Goal: Understand site structure: Understand site structure

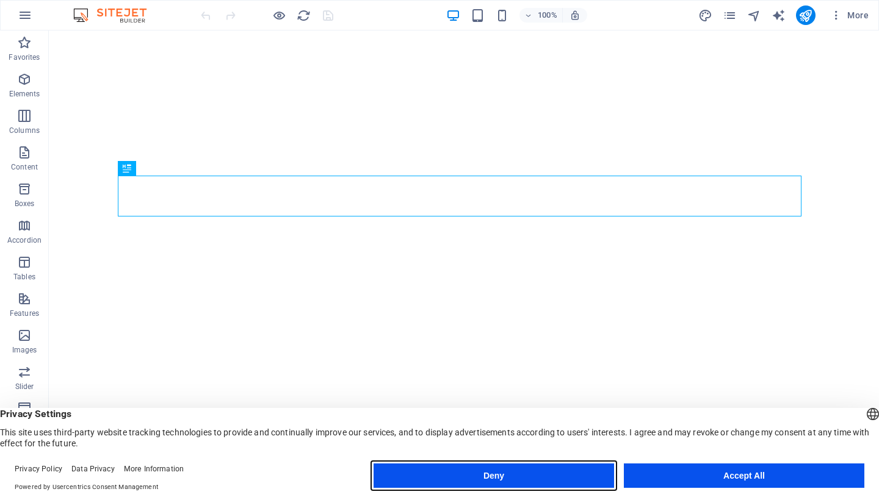
click at [560, 479] on button "Deny" at bounding box center [493, 476] width 240 height 24
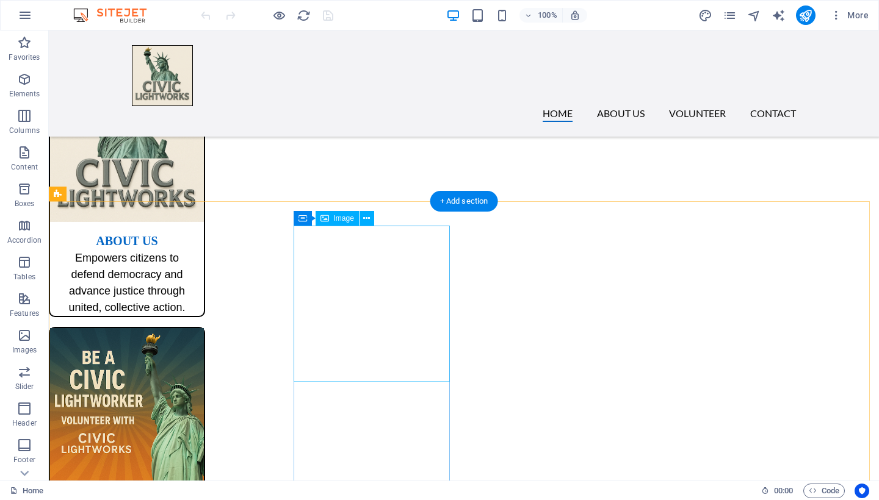
scroll to position [682, 0]
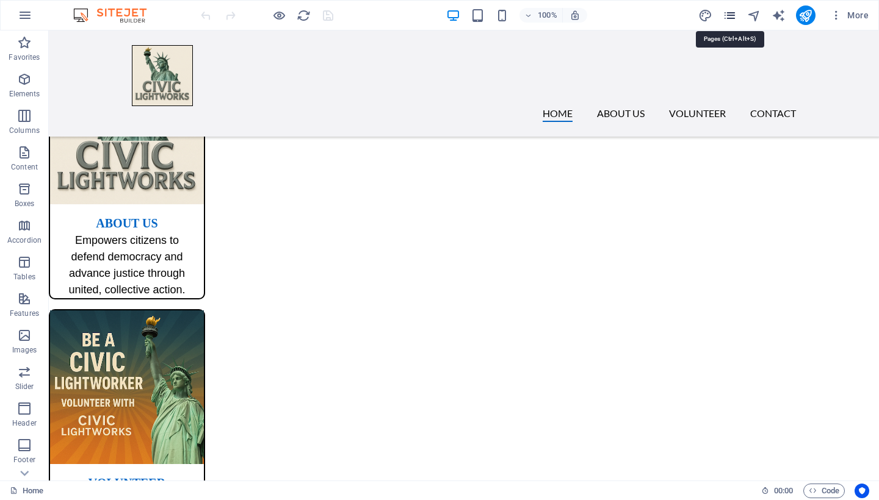
click at [734, 10] on icon "pages" at bounding box center [730, 16] width 14 height 14
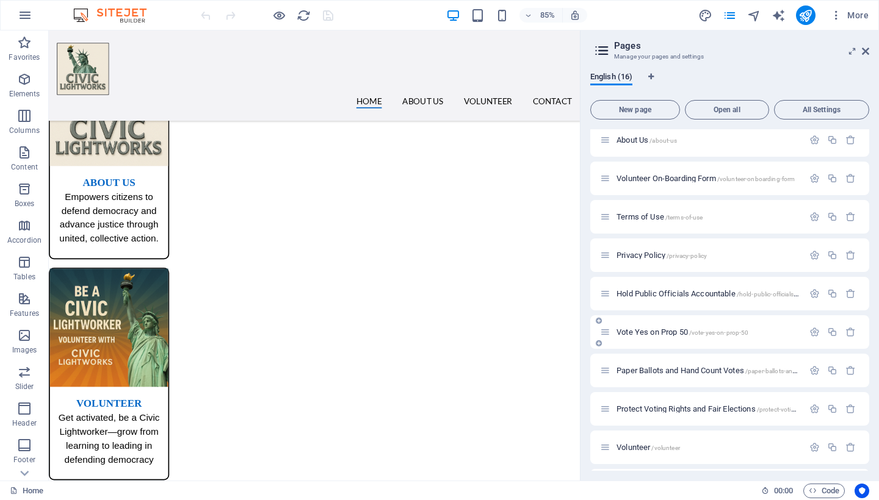
scroll to position [139, 0]
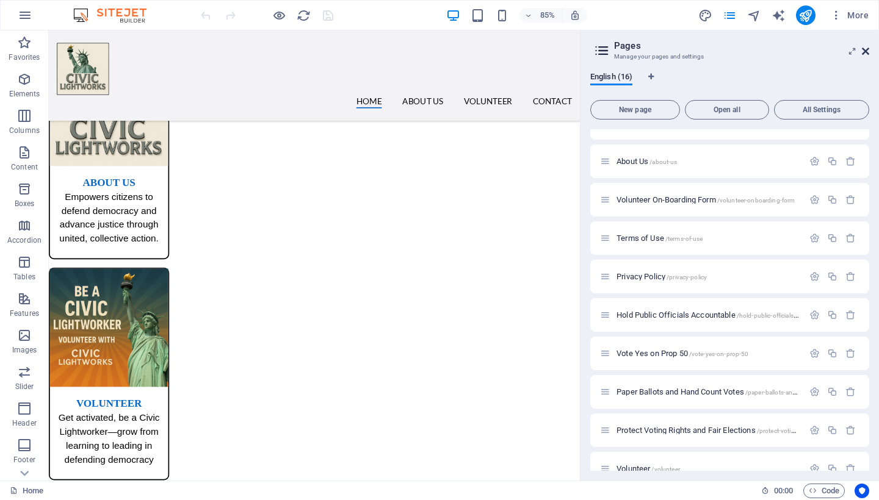
drag, startPoint x: 866, startPoint y: 54, endPoint x: 692, endPoint y: 123, distance: 187.1
click at [866, 54] on icon at bounding box center [865, 51] width 7 height 10
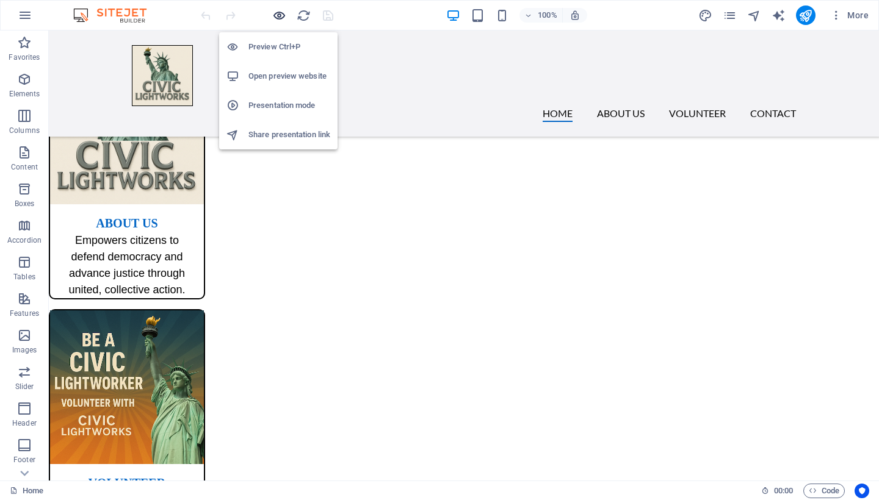
click at [280, 16] on icon "button" at bounding box center [279, 16] width 14 height 14
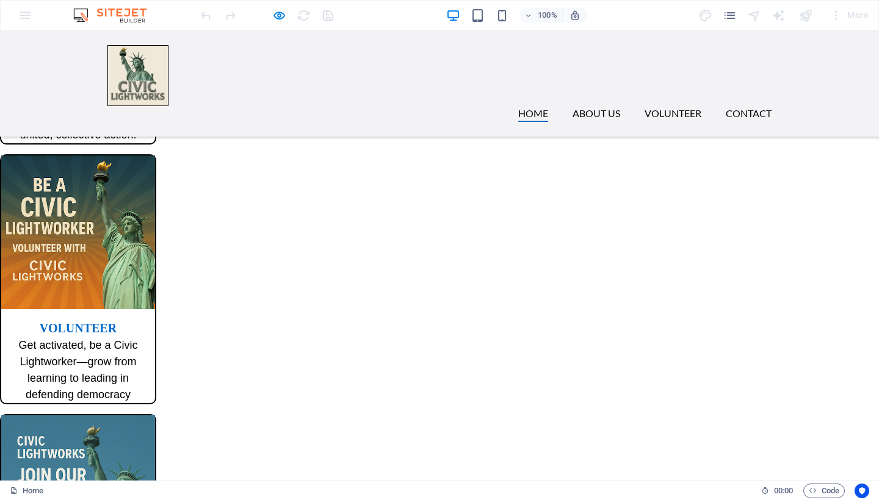
scroll to position [724, 0]
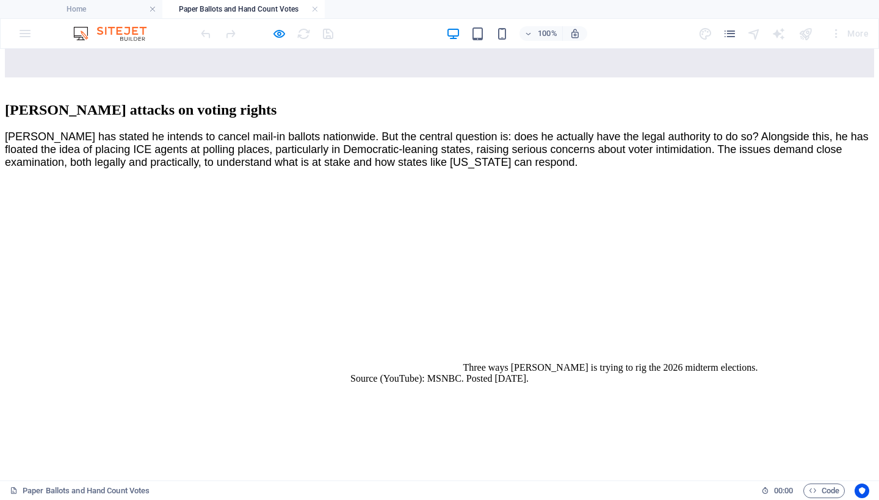
scroll to position [0, 0]
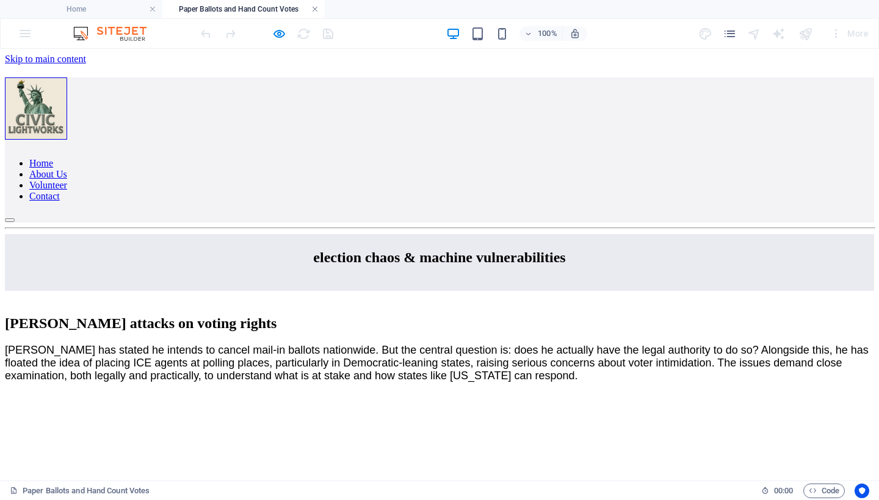
click at [315, 12] on link at bounding box center [314, 10] width 7 height 12
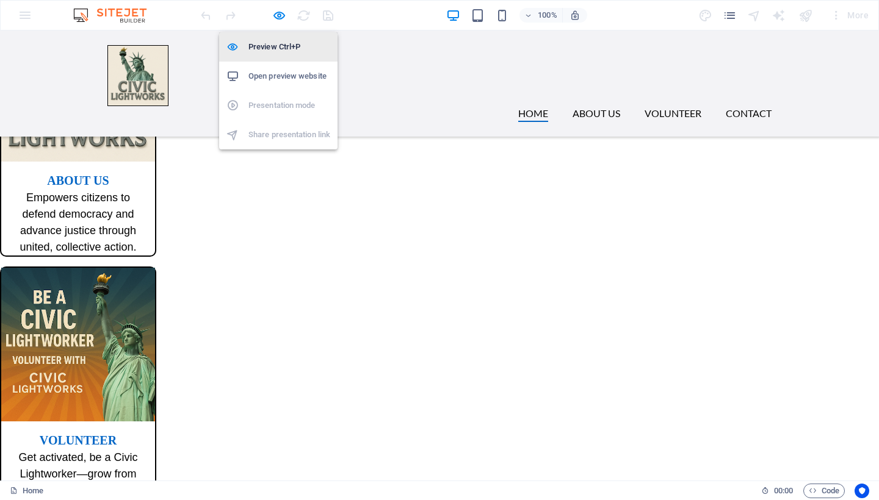
click at [279, 45] on h6 "Preview Ctrl+P" at bounding box center [289, 47] width 82 height 15
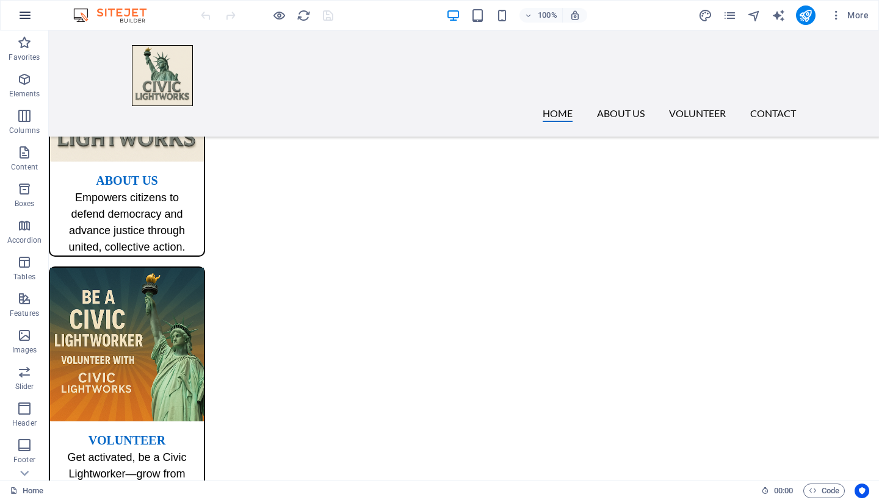
click at [26, 16] on icon "button" at bounding box center [25, 15] width 15 height 15
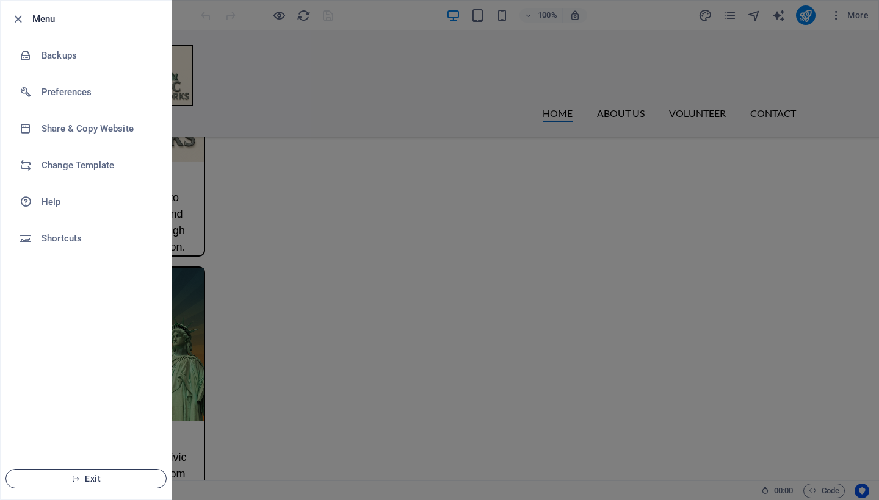
click at [85, 483] on span "Exit" at bounding box center [86, 479] width 140 height 10
